Goal: Transaction & Acquisition: Subscribe to service/newsletter

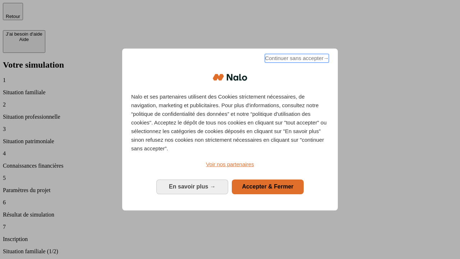
click at [296, 59] on span "Continuer sans accepter →" at bounding box center [297, 58] width 64 height 9
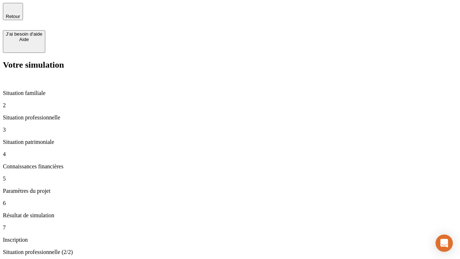
type input "30 000"
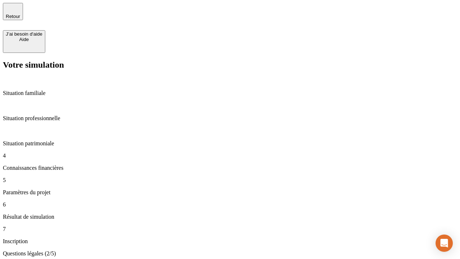
scroll to position [1, 0]
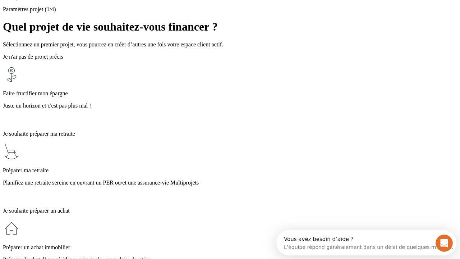
scroll to position [14, 0]
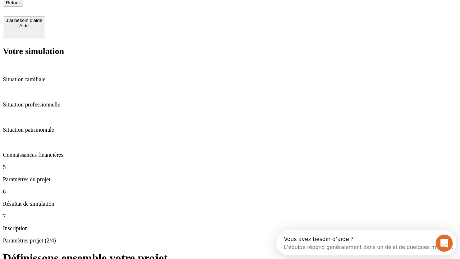
type input "25"
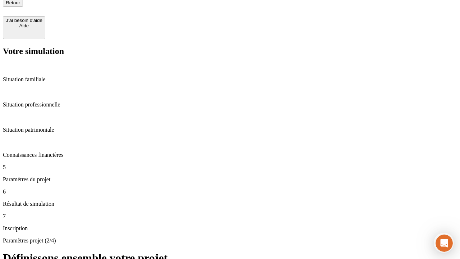
type input "1 000"
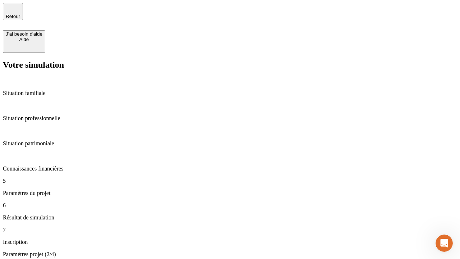
type input "640"
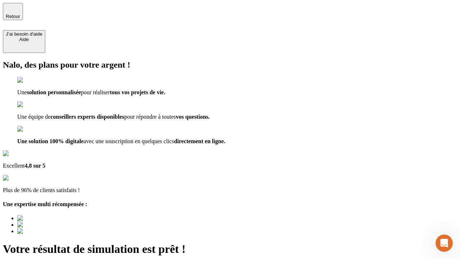
type input "[EMAIL_ADDRESS][PERSON_NAME][DOMAIN_NAME]"
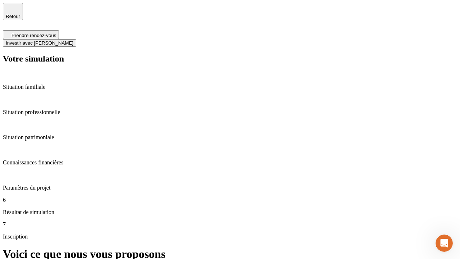
click at [73, 40] on span "Investir avec [PERSON_NAME]" at bounding box center [40, 42] width 68 height 5
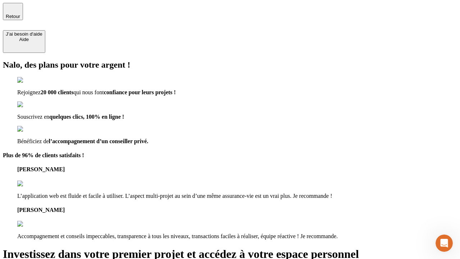
type input "[EMAIL_ADDRESS][PERSON_NAME][DOMAIN_NAME]"
